Goal: Find specific page/section: Find specific page/section

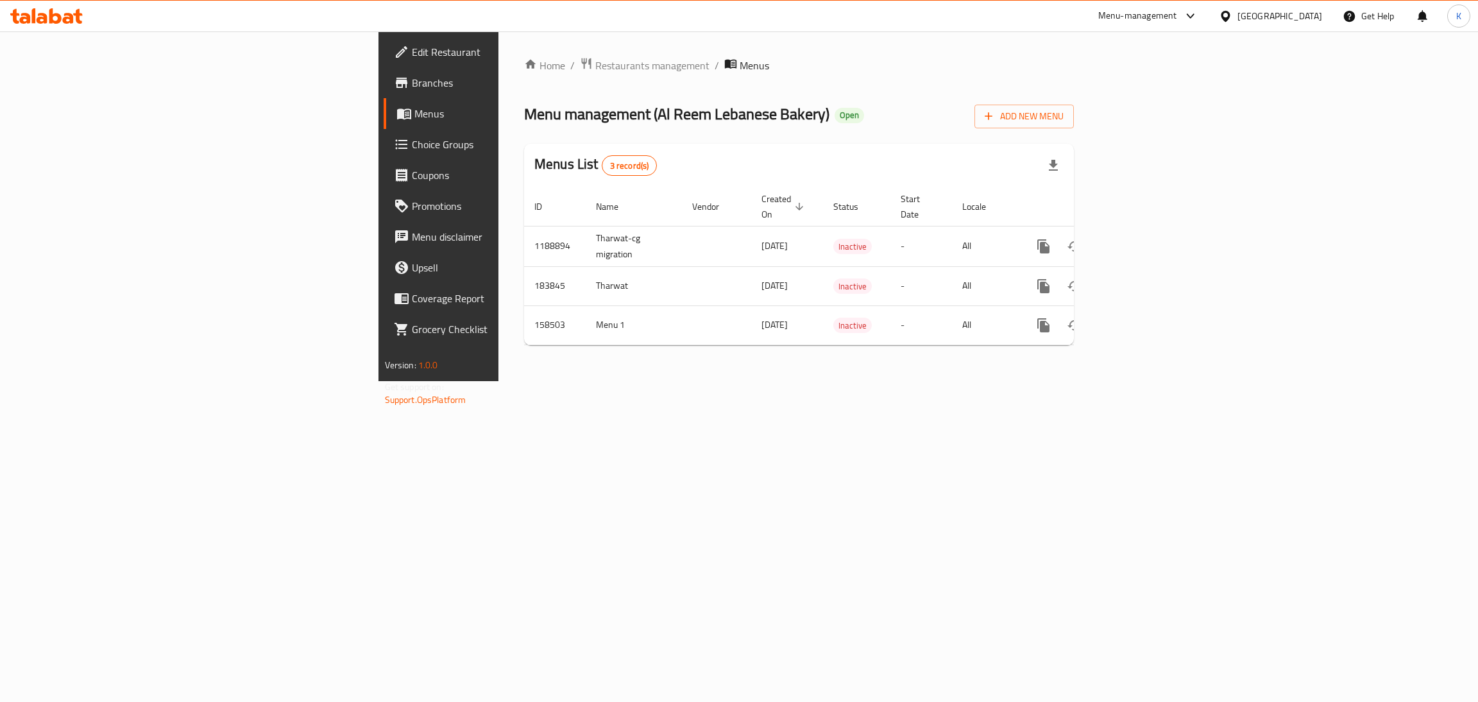
click at [83, 23] on div at bounding box center [46, 16] width 93 height 26
click at [58, 16] on icon at bounding box center [55, 15] width 12 height 15
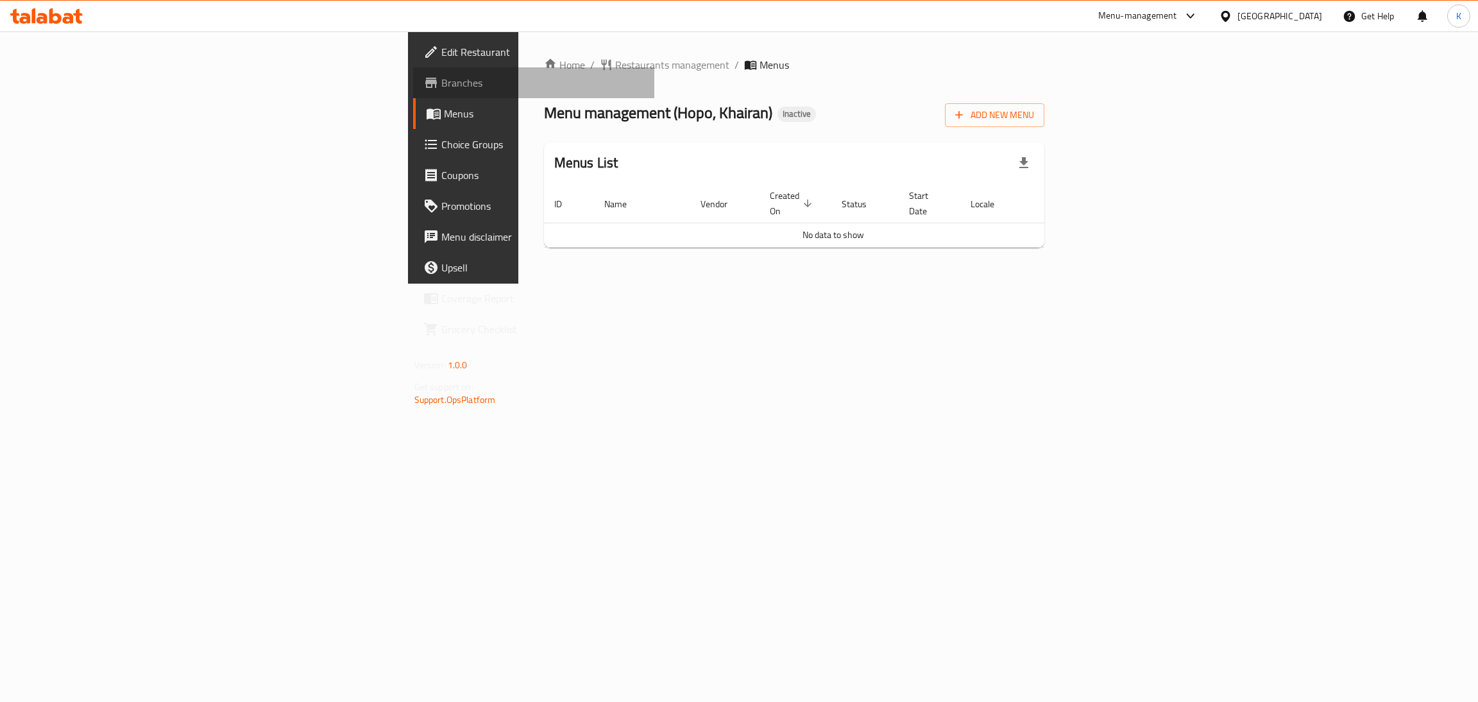
click at [413, 93] on link "Branches" at bounding box center [534, 82] width 242 height 31
